Goal: Transaction & Acquisition: Purchase product/service

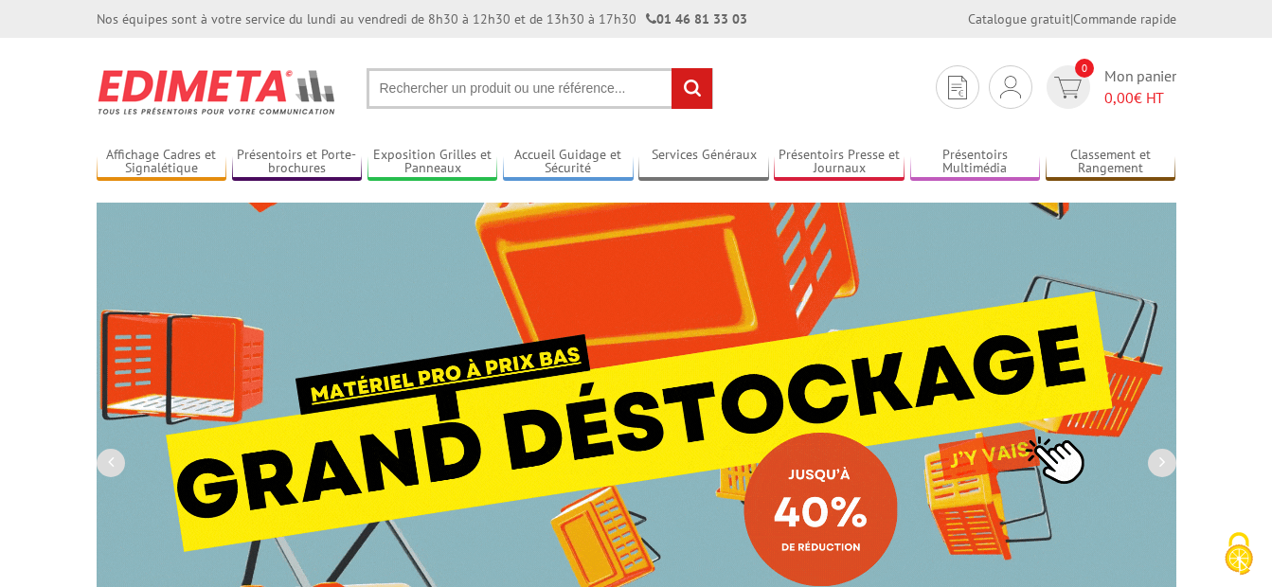
click at [413, 86] on input "text" at bounding box center [540, 88] width 347 height 41
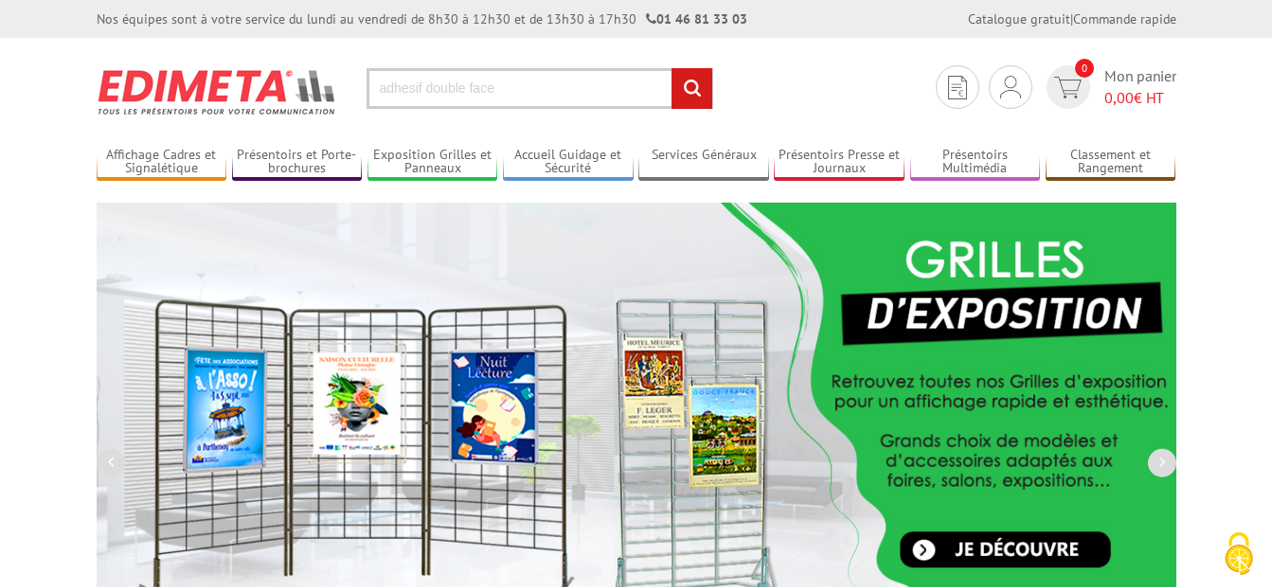
type input "adhesif double face"
click at [672, 68] on input "rechercher" at bounding box center [692, 88] width 41 height 41
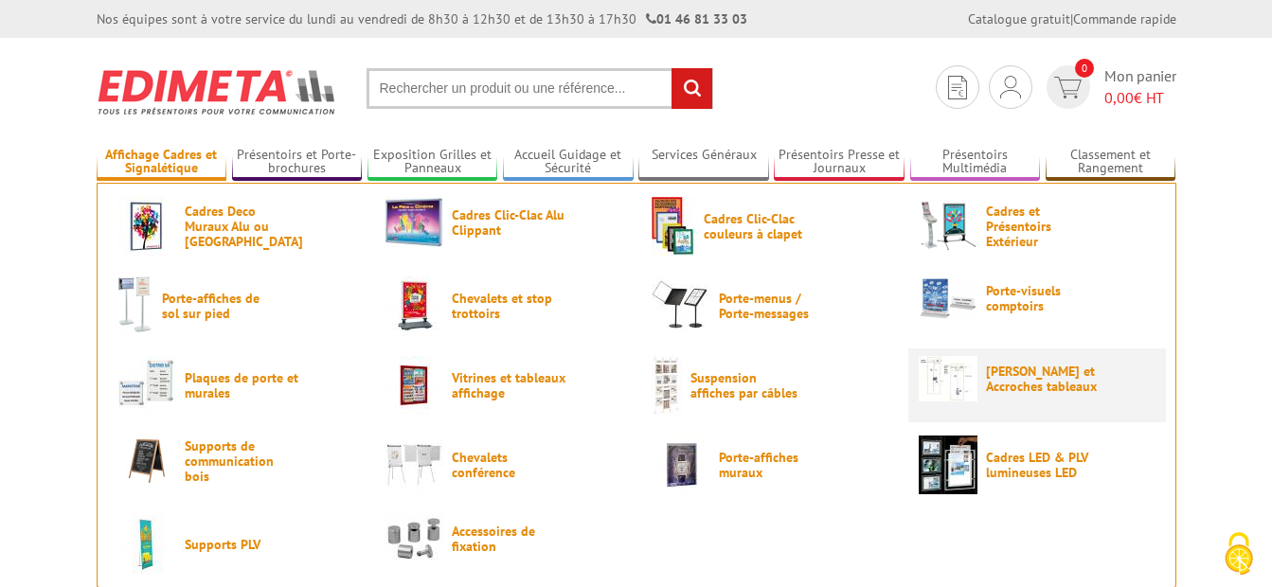
click at [1015, 366] on span "[PERSON_NAME] et Accroches tableaux" at bounding box center [1043, 379] width 114 height 30
